Goal: Find specific page/section: Find specific page/section

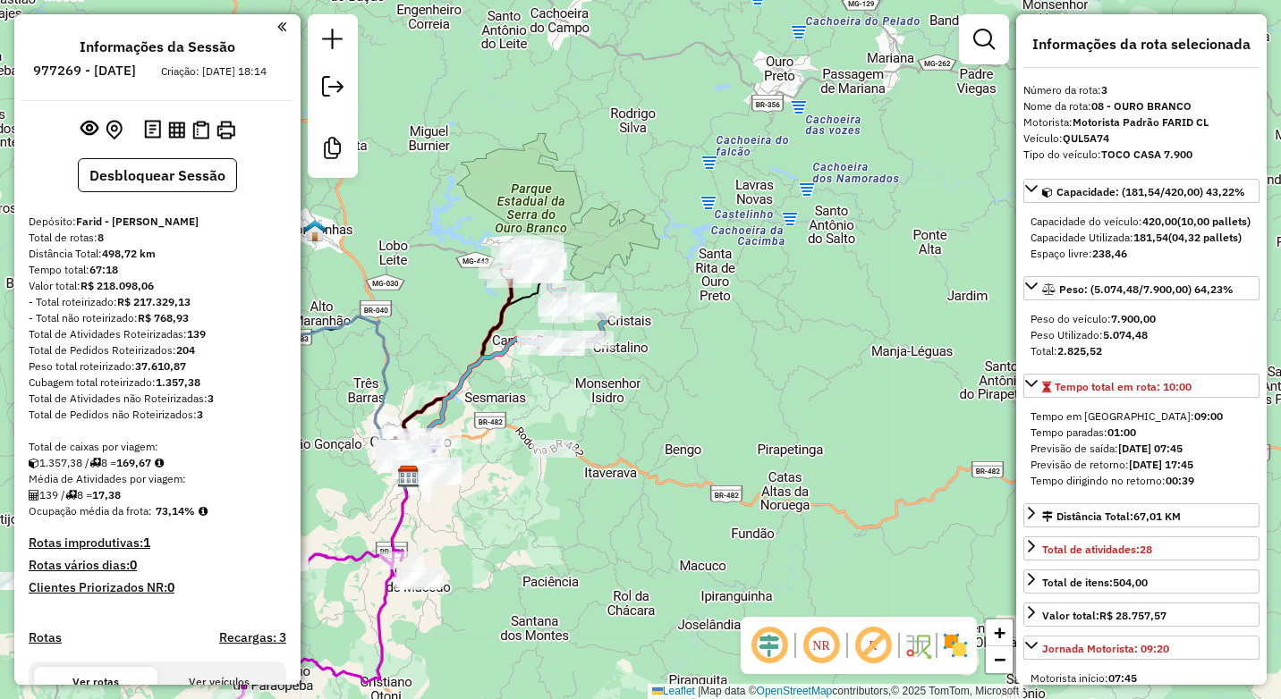
select select "**********"
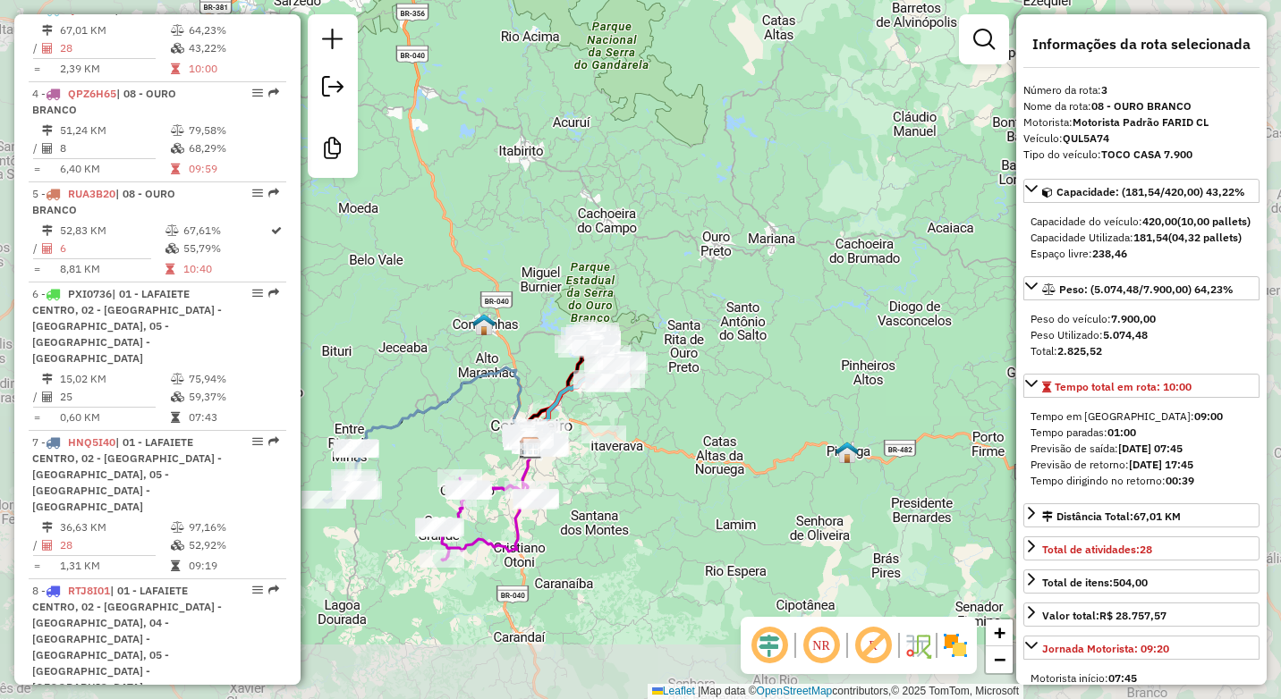
drag, startPoint x: 664, startPoint y: 472, endPoint x: 821, endPoint y: 317, distance: 220.1
click at [821, 317] on div "Janela de atendimento Grade de atendimento Capacidade Transportadoras Veículos …" at bounding box center [640, 349] width 1281 height 699
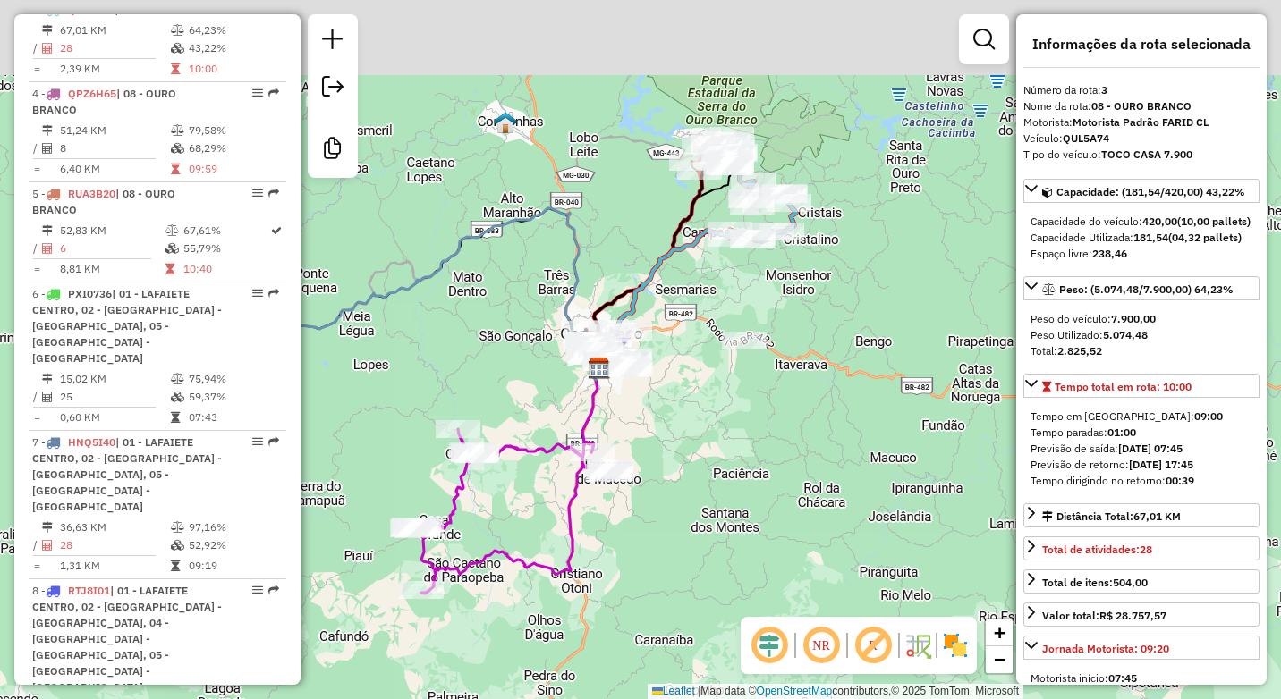
drag, startPoint x: 721, startPoint y: 174, endPoint x: 712, endPoint y: 292, distance: 117.5
click at [712, 292] on div "Janela de atendimento Grade de atendimento Capacidade Transportadoras Veículos …" at bounding box center [640, 349] width 1281 height 699
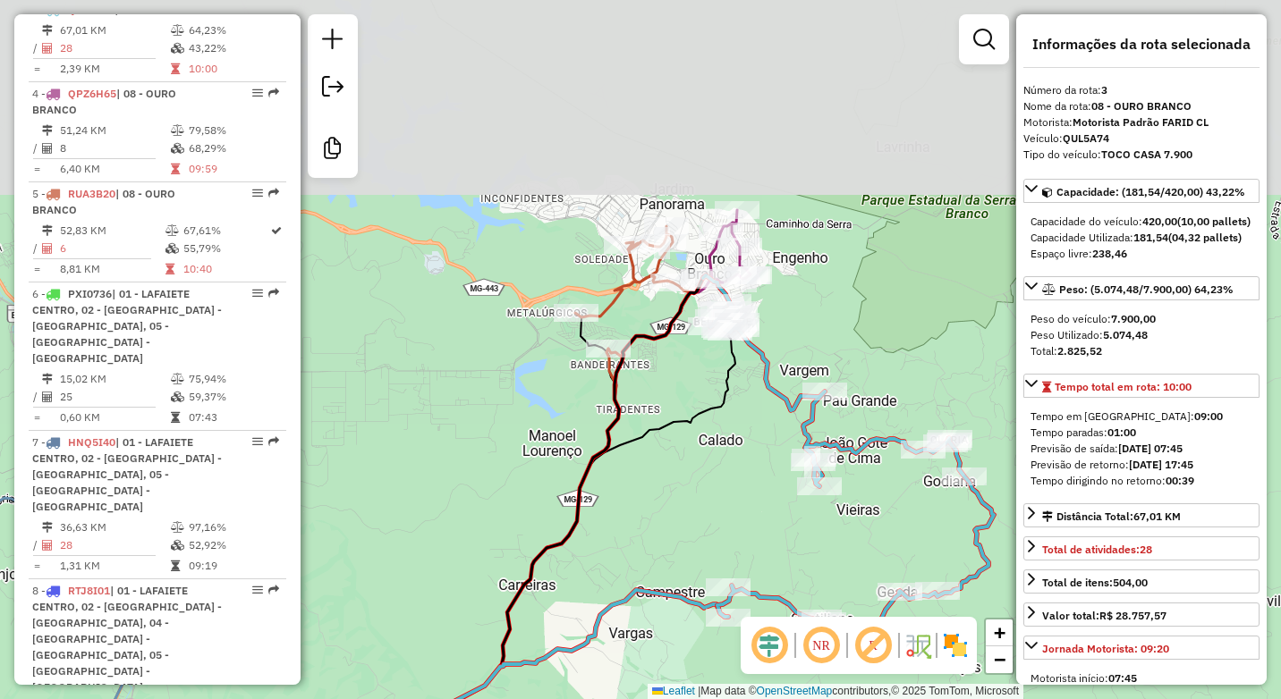
drag, startPoint x: 667, startPoint y: 139, endPoint x: 661, endPoint y: 364, distance: 225.5
click at [661, 364] on div "Janela de atendimento Grade de atendimento Capacidade Transportadoras Veículos …" at bounding box center [640, 349] width 1281 height 699
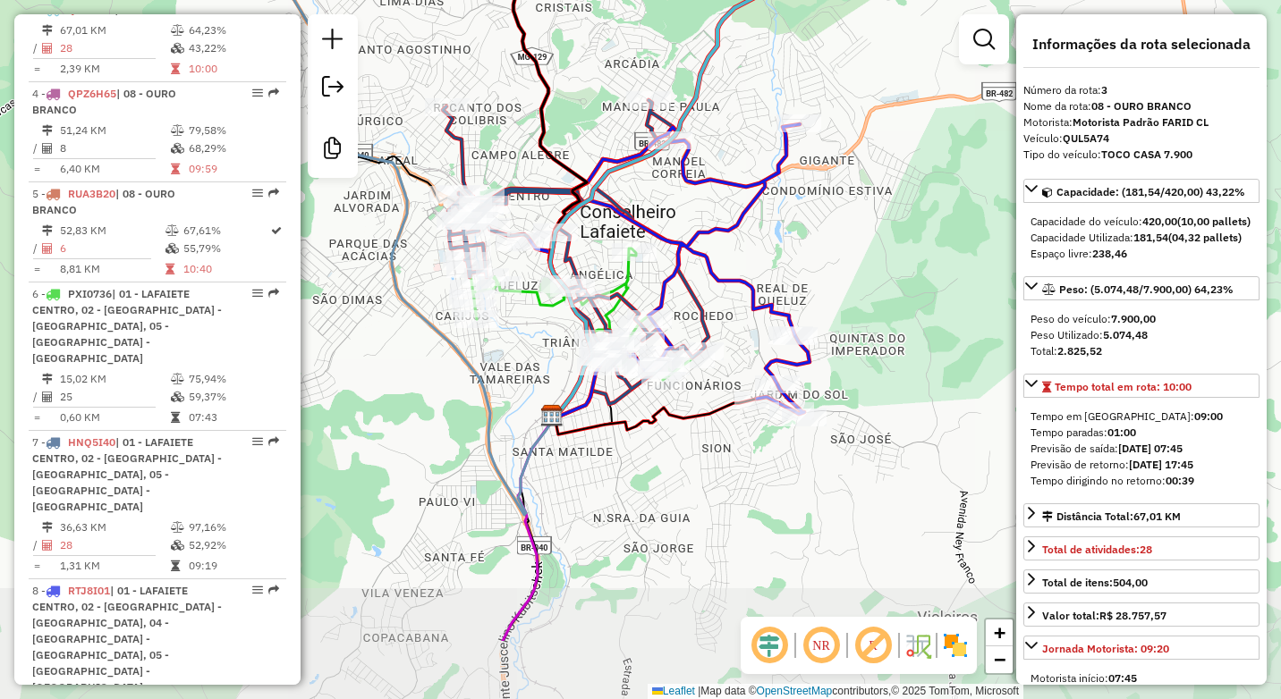
drag, startPoint x: 880, startPoint y: 419, endPoint x: 811, endPoint y: 292, distance: 145.3
click at [811, 292] on div "Janela de atendimento Grade de atendimento Capacidade Transportadoras Veículos …" at bounding box center [640, 349] width 1281 height 699
